Goal: Task Accomplishment & Management: Use online tool/utility

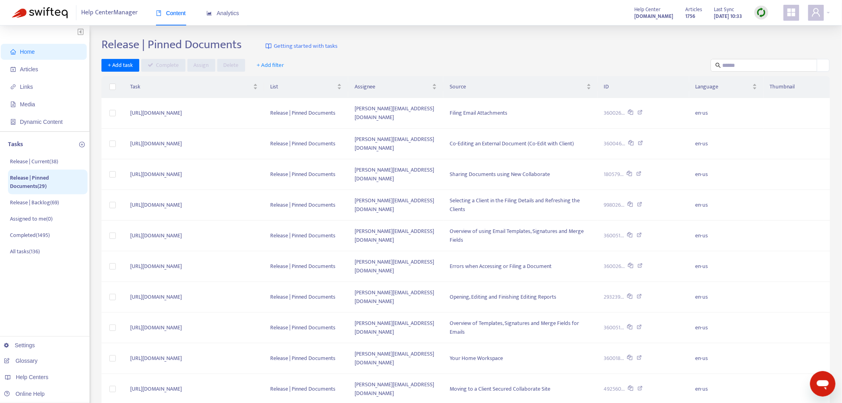
click at [761, 14] on img at bounding box center [762, 13] width 10 height 10
click at [777, 41] on link "Full Sync" at bounding box center [776, 41] width 29 height 9
click at [48, 53] on span "Home" at bounding box center [45, 52] width 70 height 16
click at [27, 70] on span "Articles" at bounding box center [29, 69] width 18 height 6
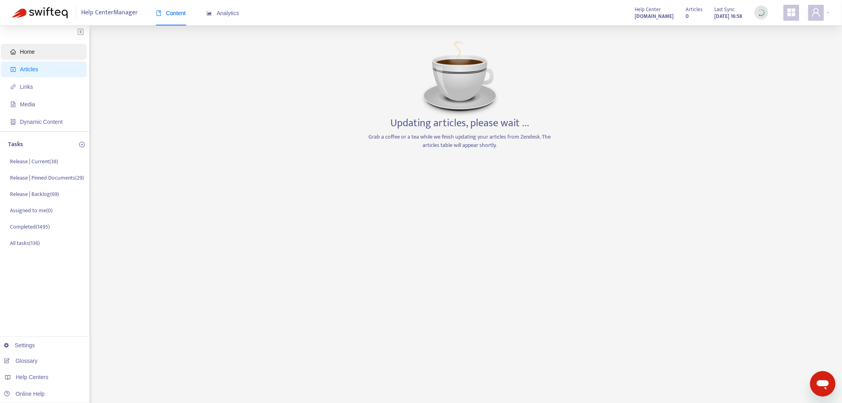
click at [31, 56] on span "Home" at bounding box center [45, 52] width 70 height 16
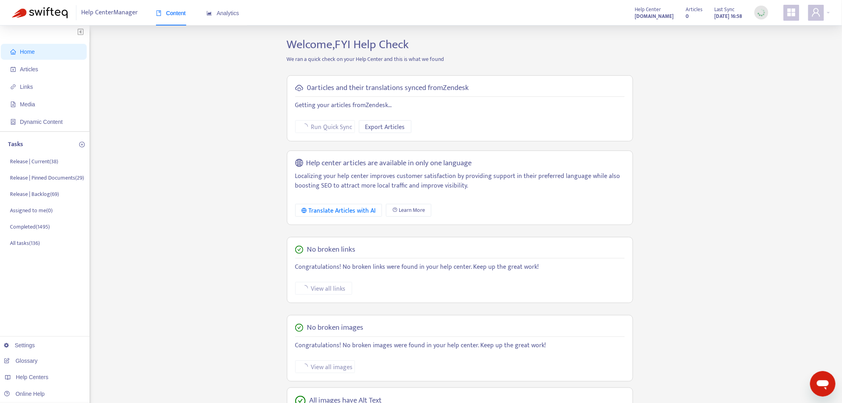
click at [238, 213] on div "Home Articles Links Media Dynamic Content Tasks Release | Current ( 38 ) Releas…" at bounding box center [421, 270] width 818 height 466
